Goal: Find specific page/section: Find specific page/section

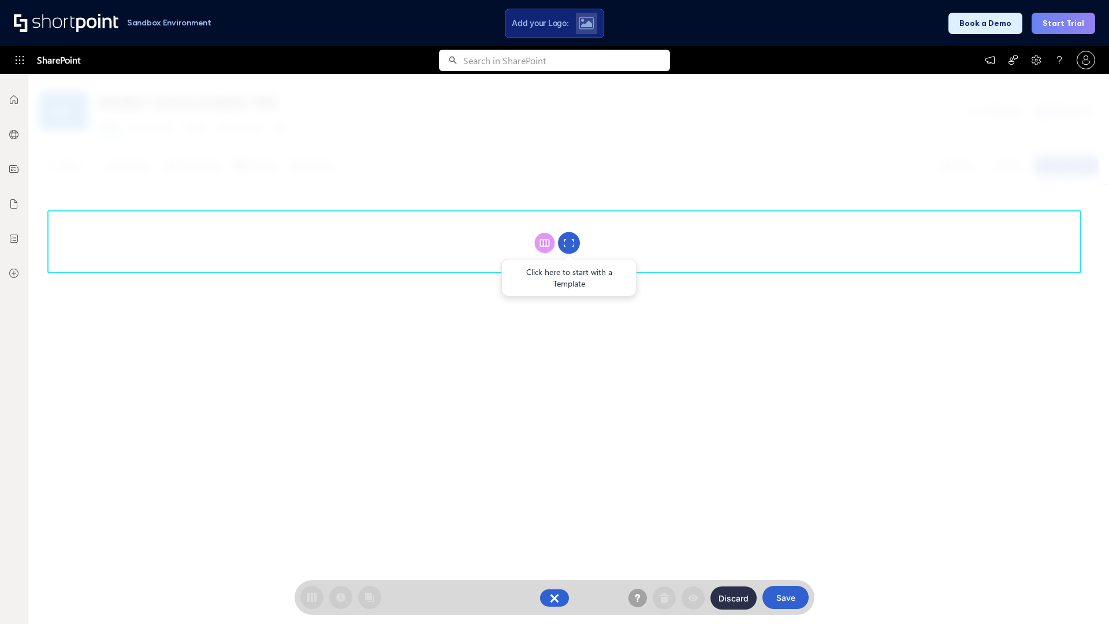
click at [569, 243] on circle at bounding box center [569, 243] width 22 height 22
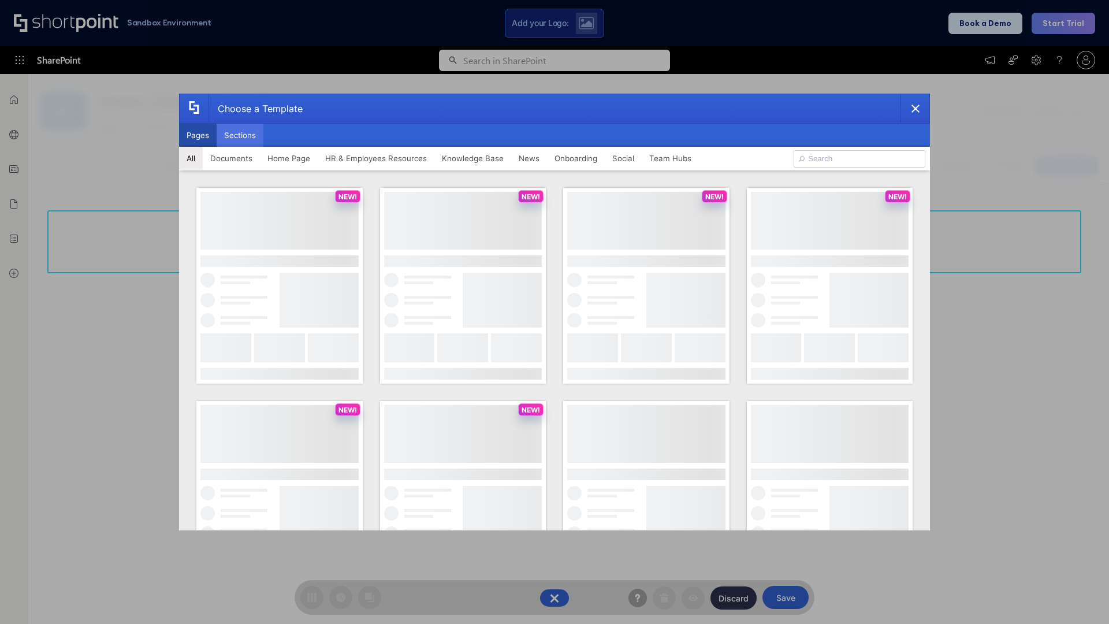
click at [240, 135] on button "Sections" at bounding box center [240, 135] width 47 height 23
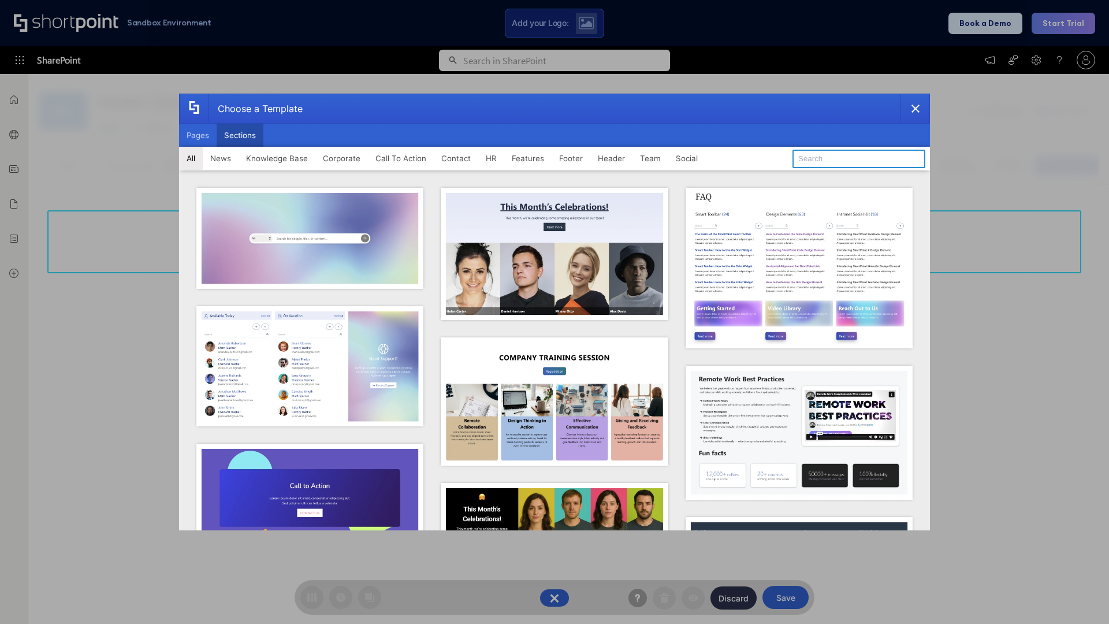
type input "Company Policy"
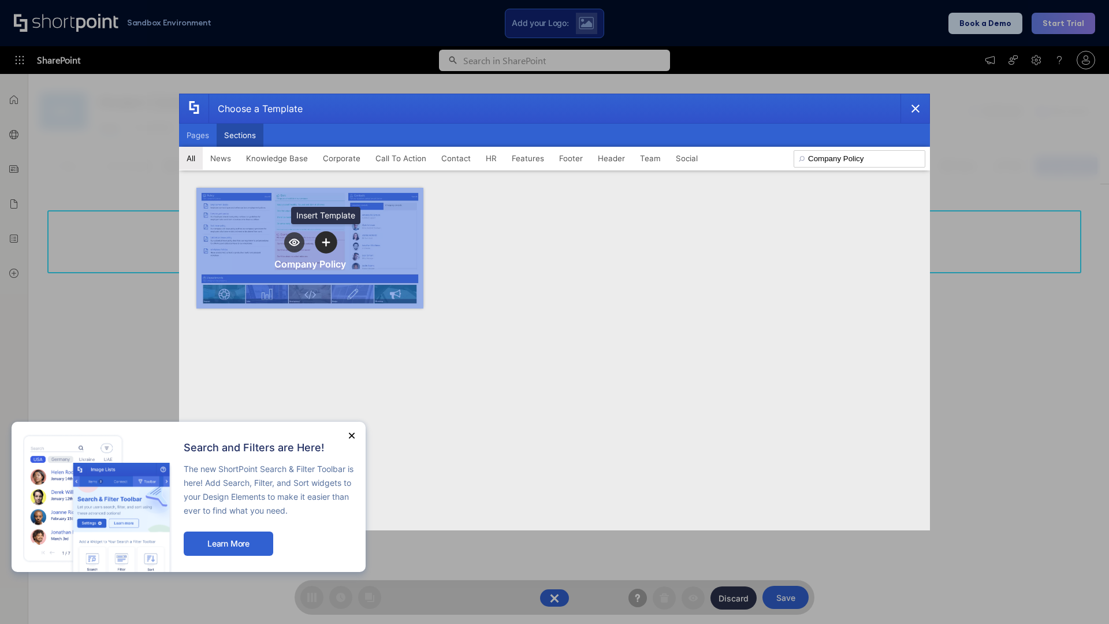
click at [326, 242] on icon "template selector" at bounding box center [326, 242] width 8 height 8
